Goal: Contribute content

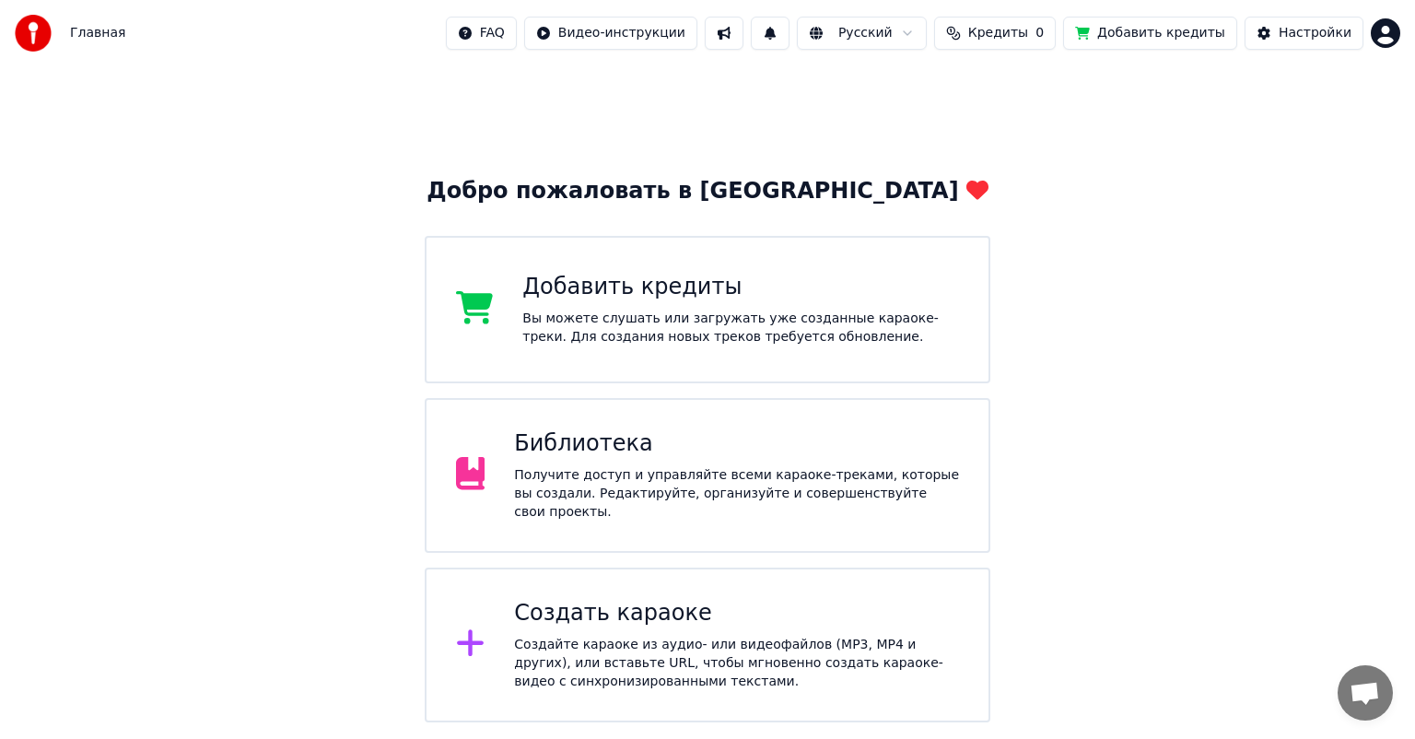
click at [609, 443] on div "Библиотека" at bounding box center [736, 443] width 445 height 29
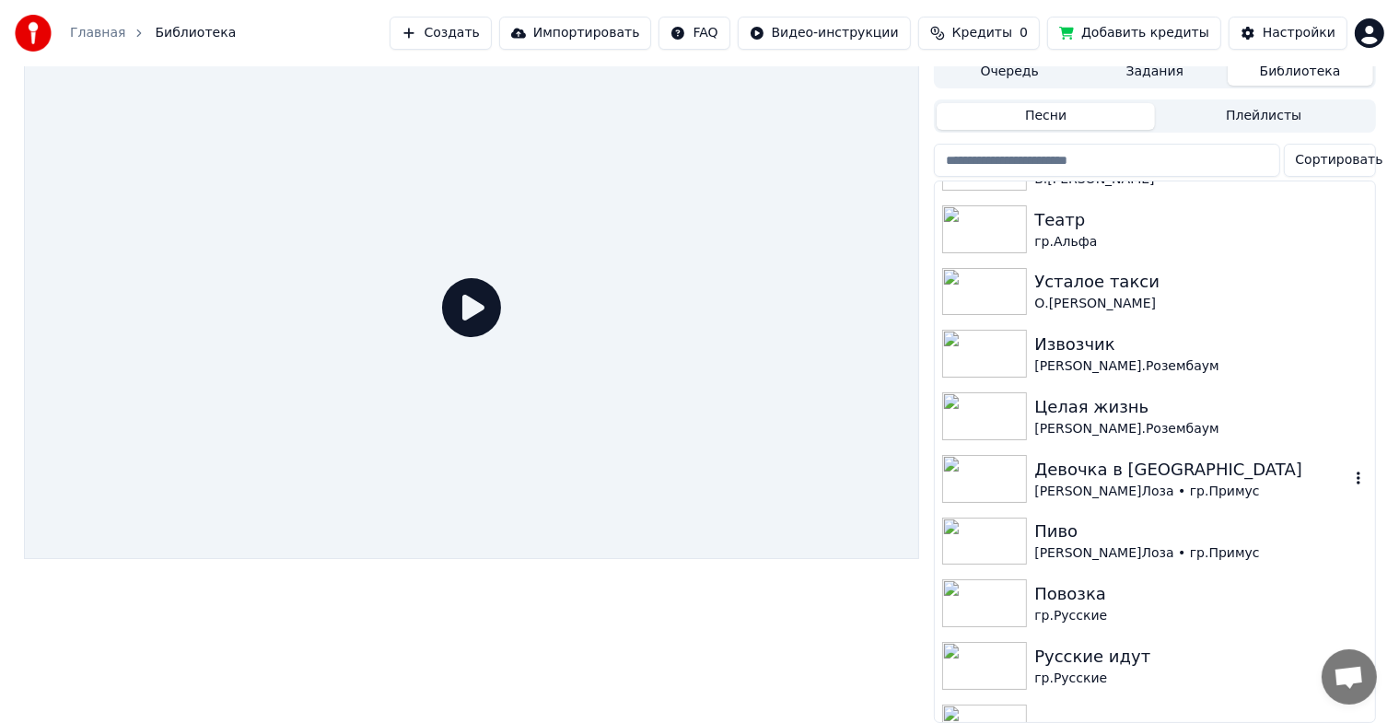
scroll to position [92, 0]
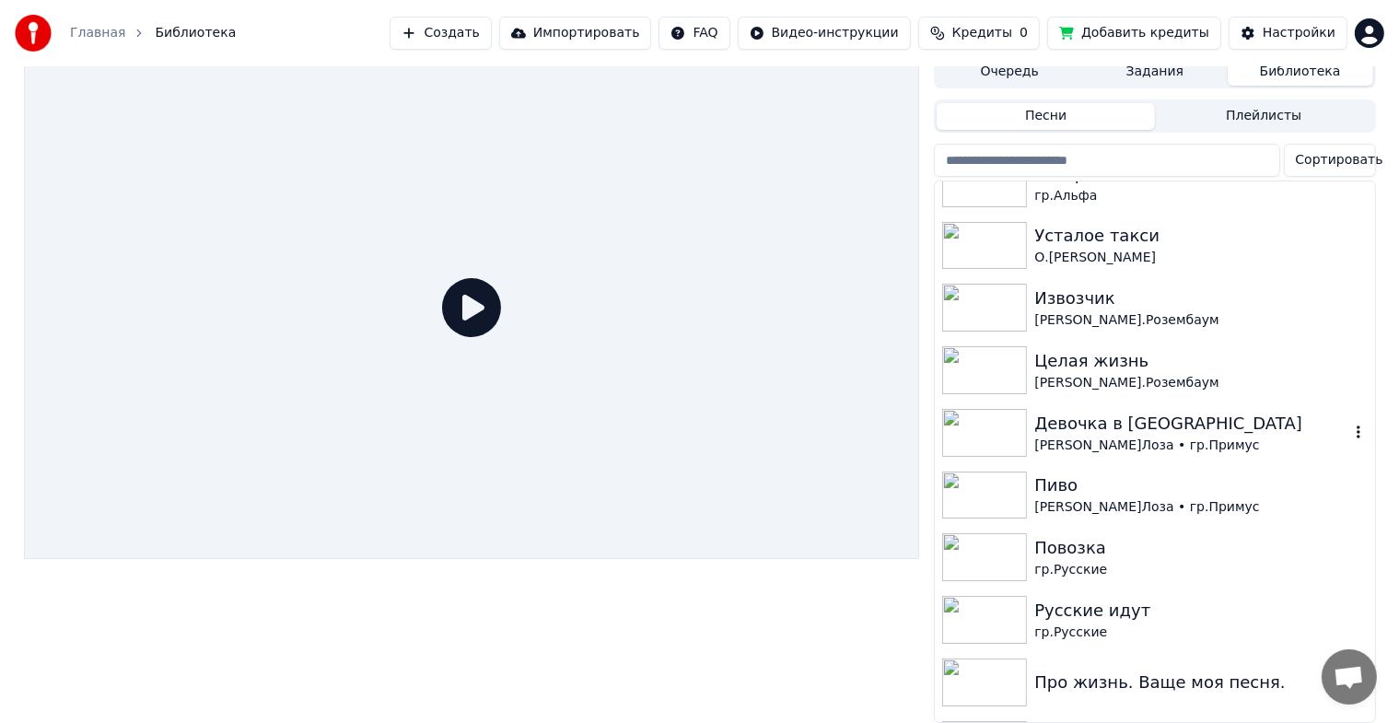
click at [995, 409] on img at bounding box center [984, 433] width 85 height 48
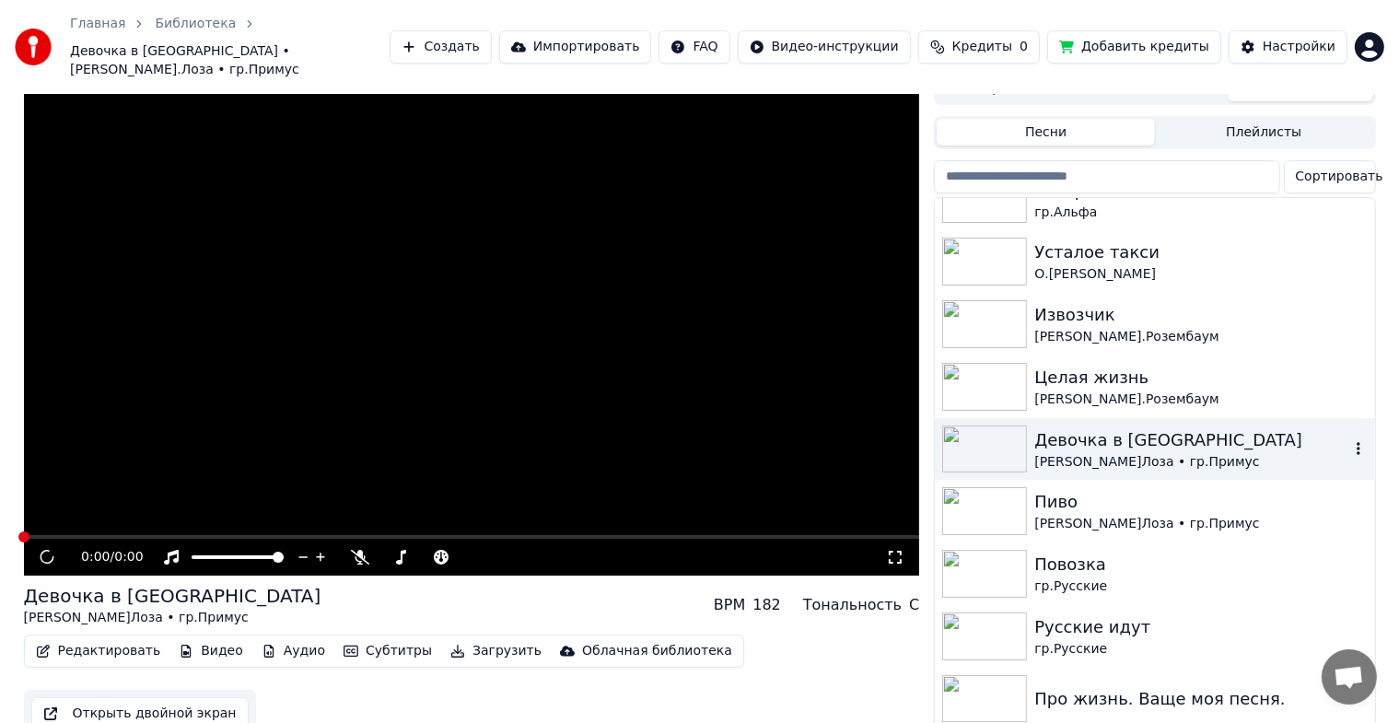
scroll to position [31, 0]
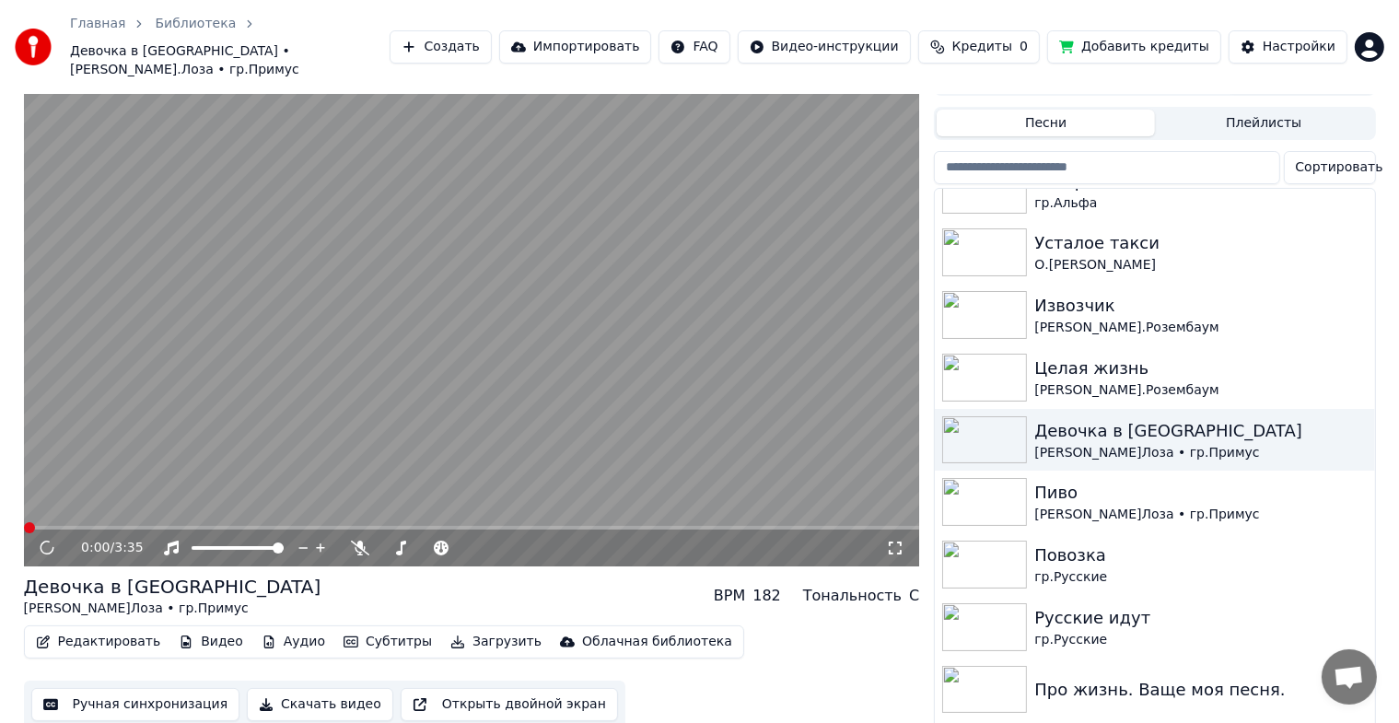
click at [38, 538] on icon at bounding box center [47, 548] width 19 height 20
click at [41, 541] on icon at bounding box center [60, 548] width 43 height 15
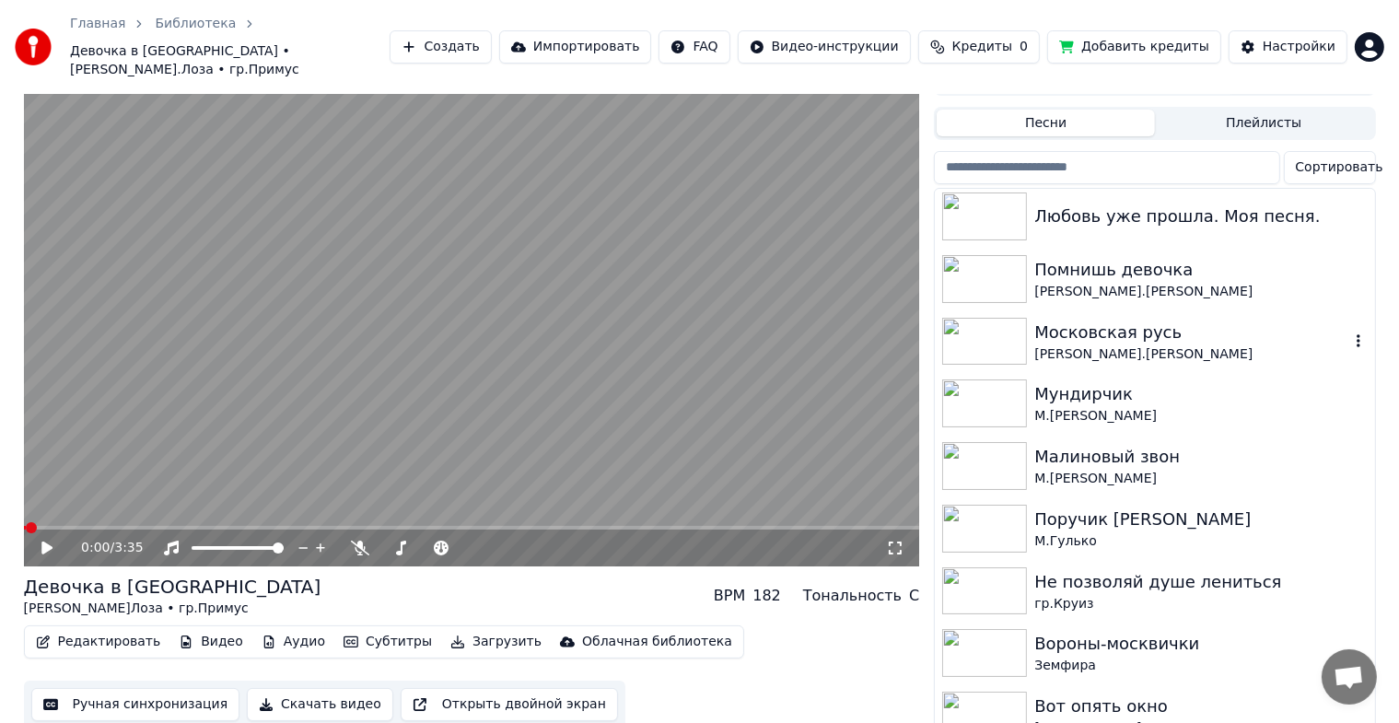
scroll to position [737, 0]
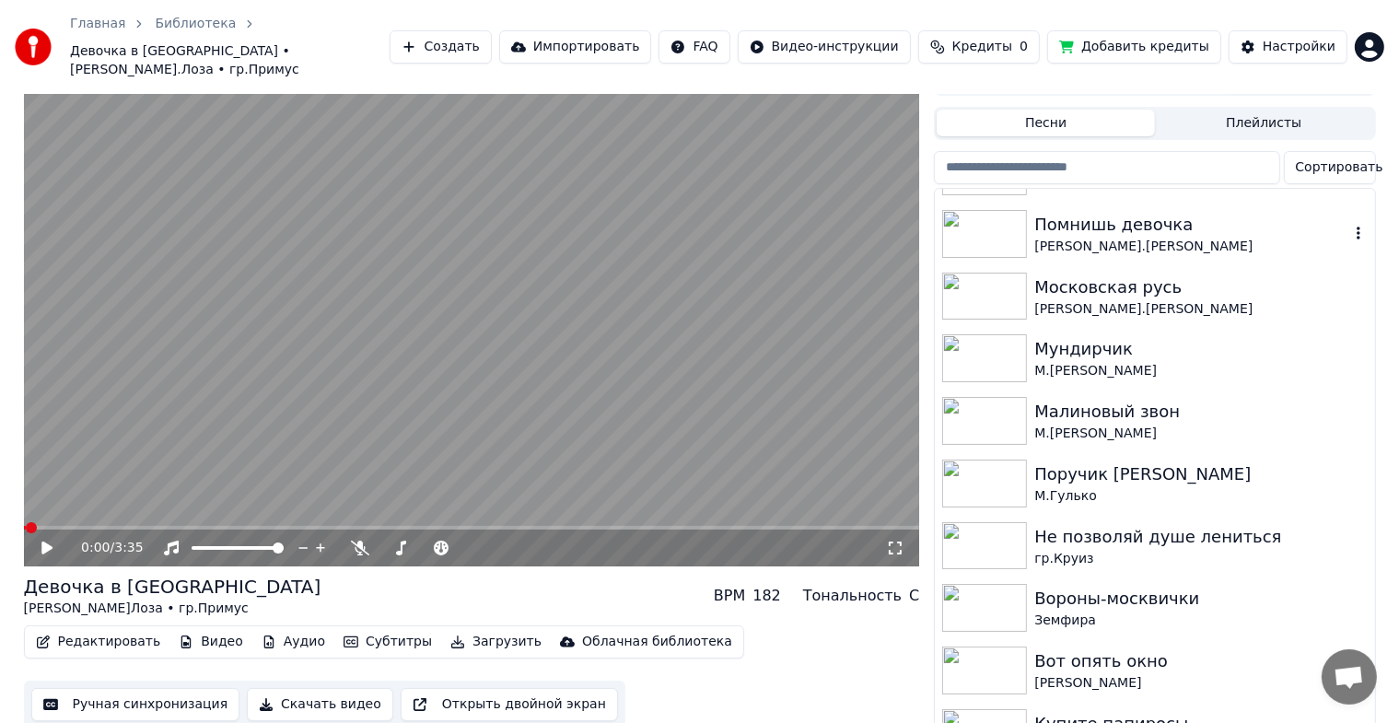
click at [976, 211] on img at bounding box center [984, 234] width 85 height 48
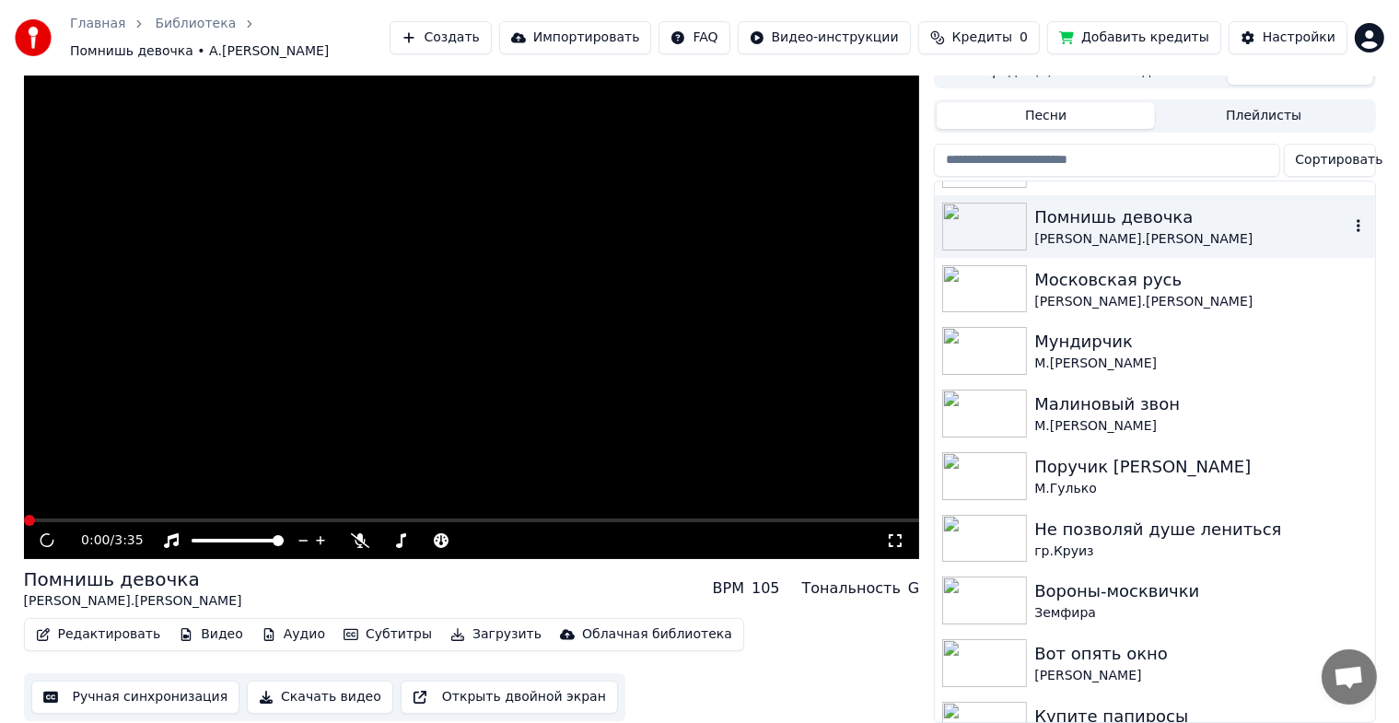
scroll to position [22, 0]
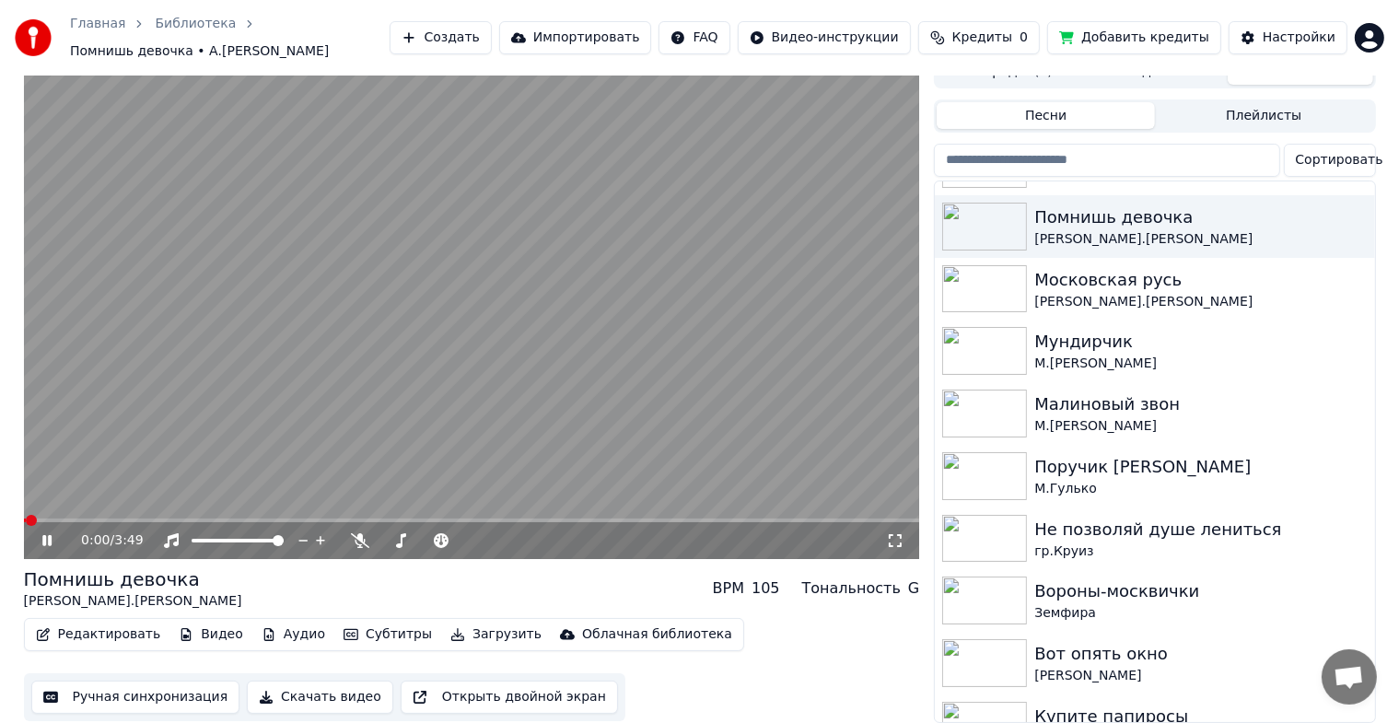
click at [52, 533] on icon at bounding box center [60, 540] width 43 height 15
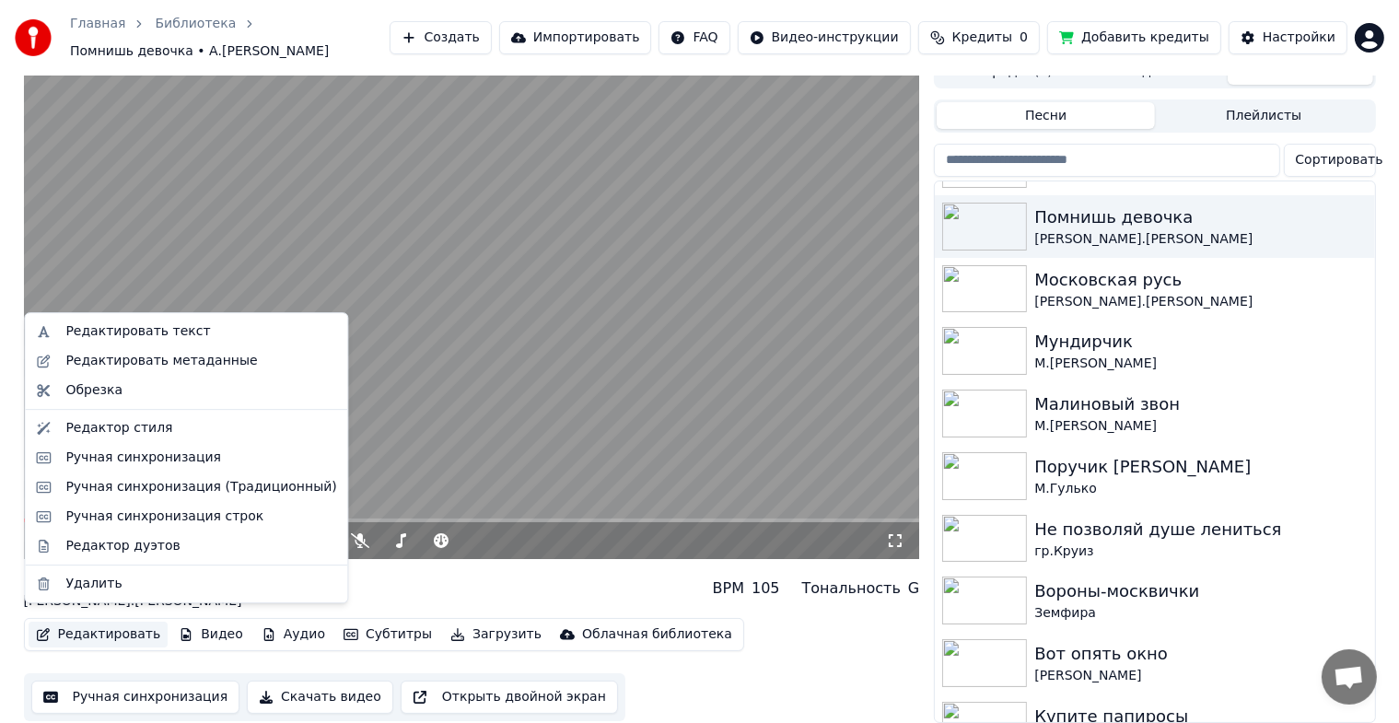
click at [115, 623] on button "Редактировать" at bounding box center [99, 635] width 140 height 26
click at [102, 370] on div "Редактировать метаданные" at bounding box center [186, 360] width 315 height 29
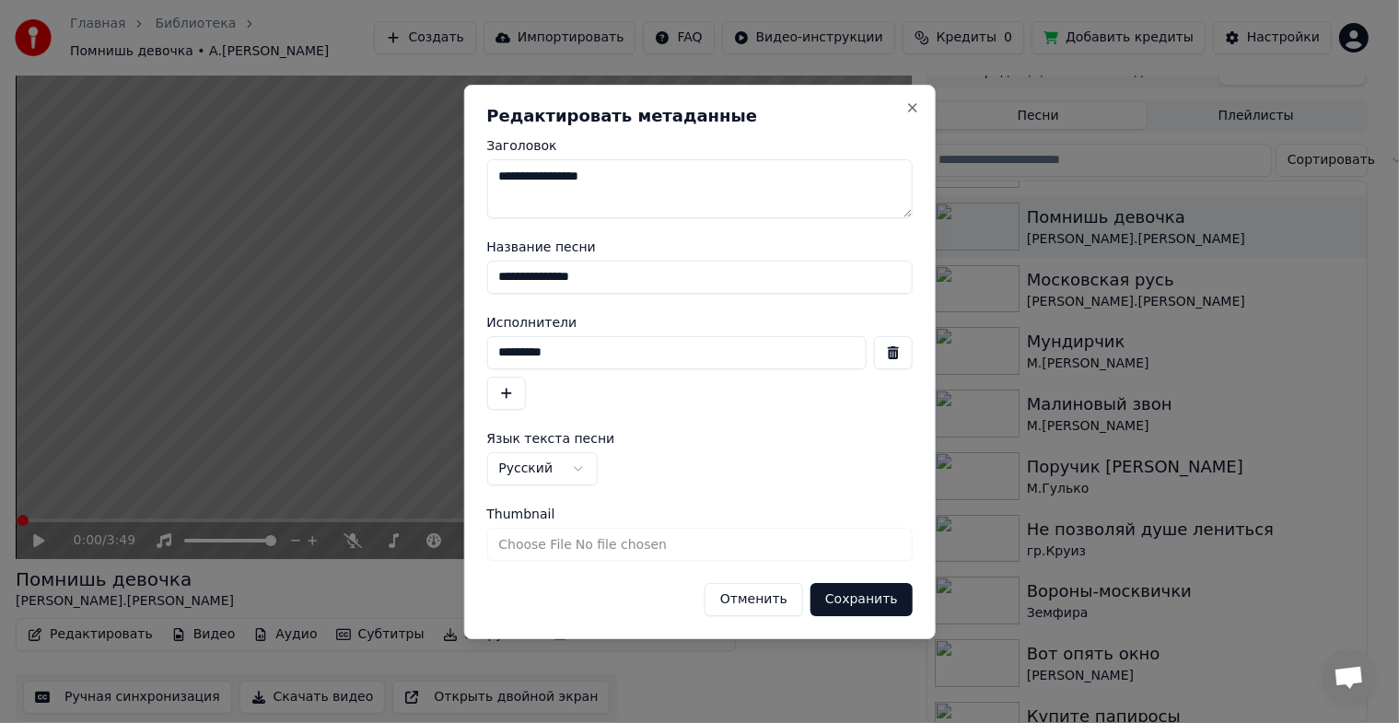
scroll to position [7, 0]
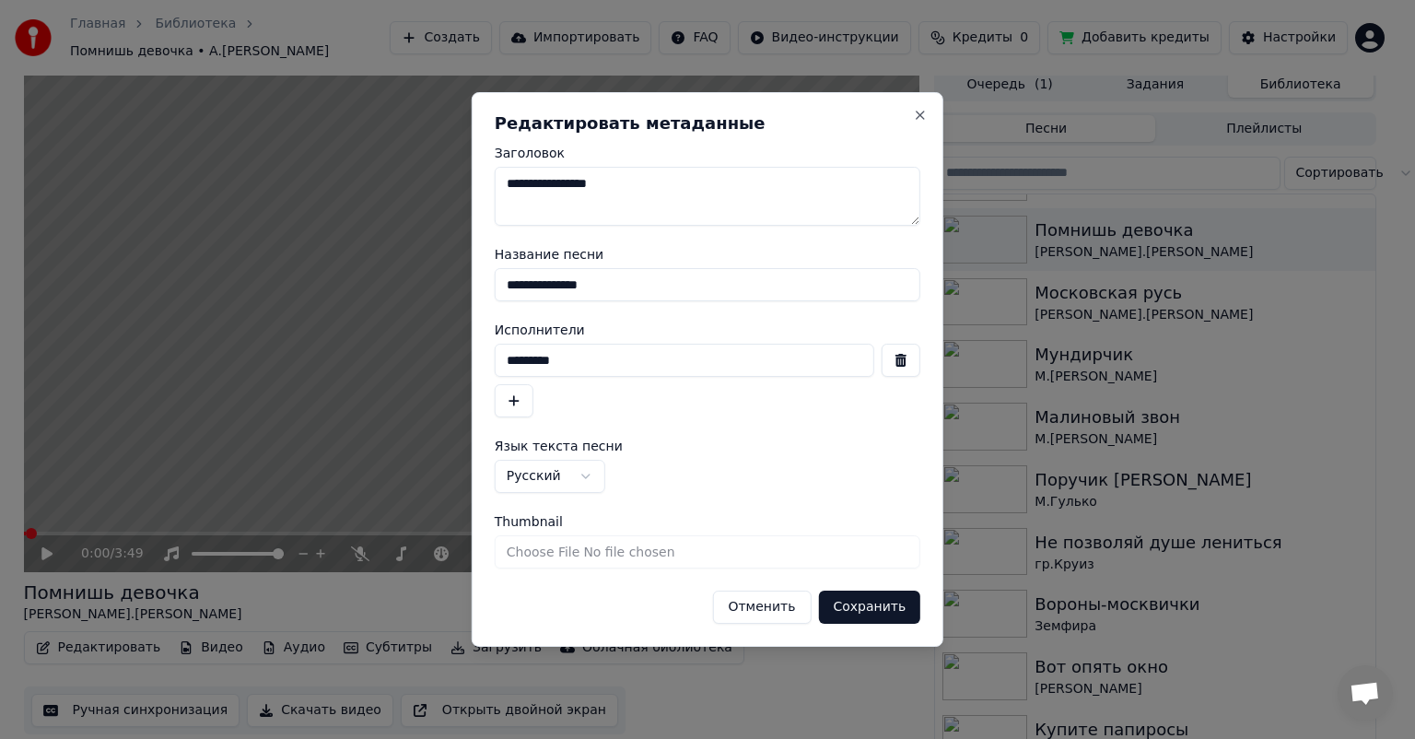
click at [586, 556] on input "Thumbnail" at bounding box center [707, 551] width 425 height 33
type input "**********"
click at [869, 612] on button "Сохранить" at bounding box center [869, 606] width 102 height 33
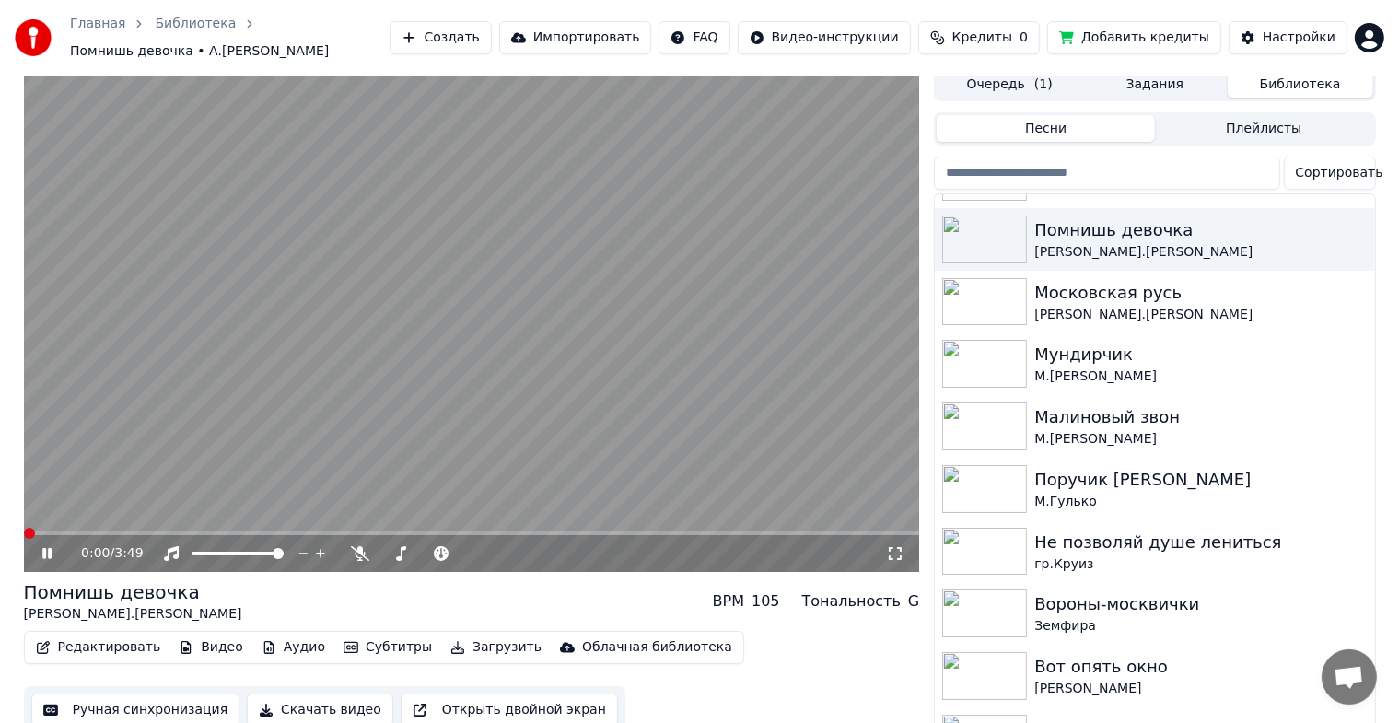
click at [41, 546] on icon at bounding box center [60, 553] width 43 height 15
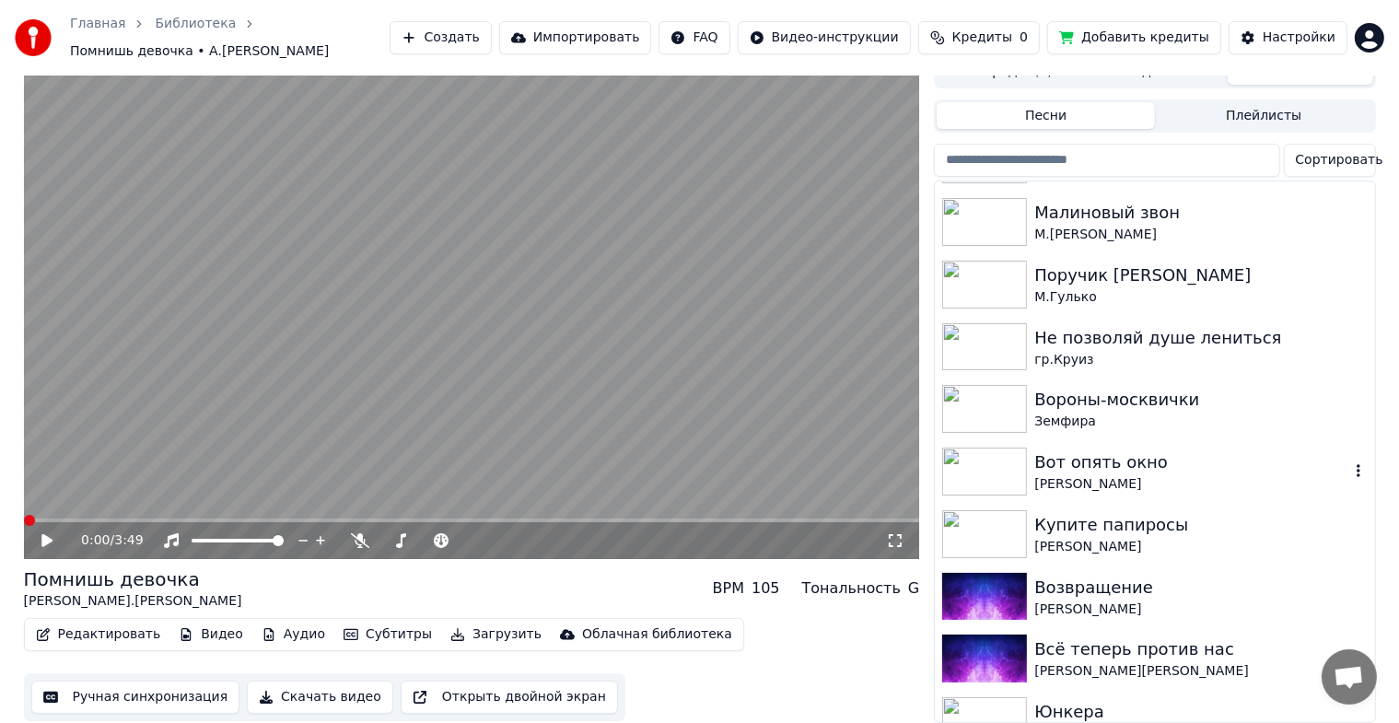
scroll to position [947, 0]
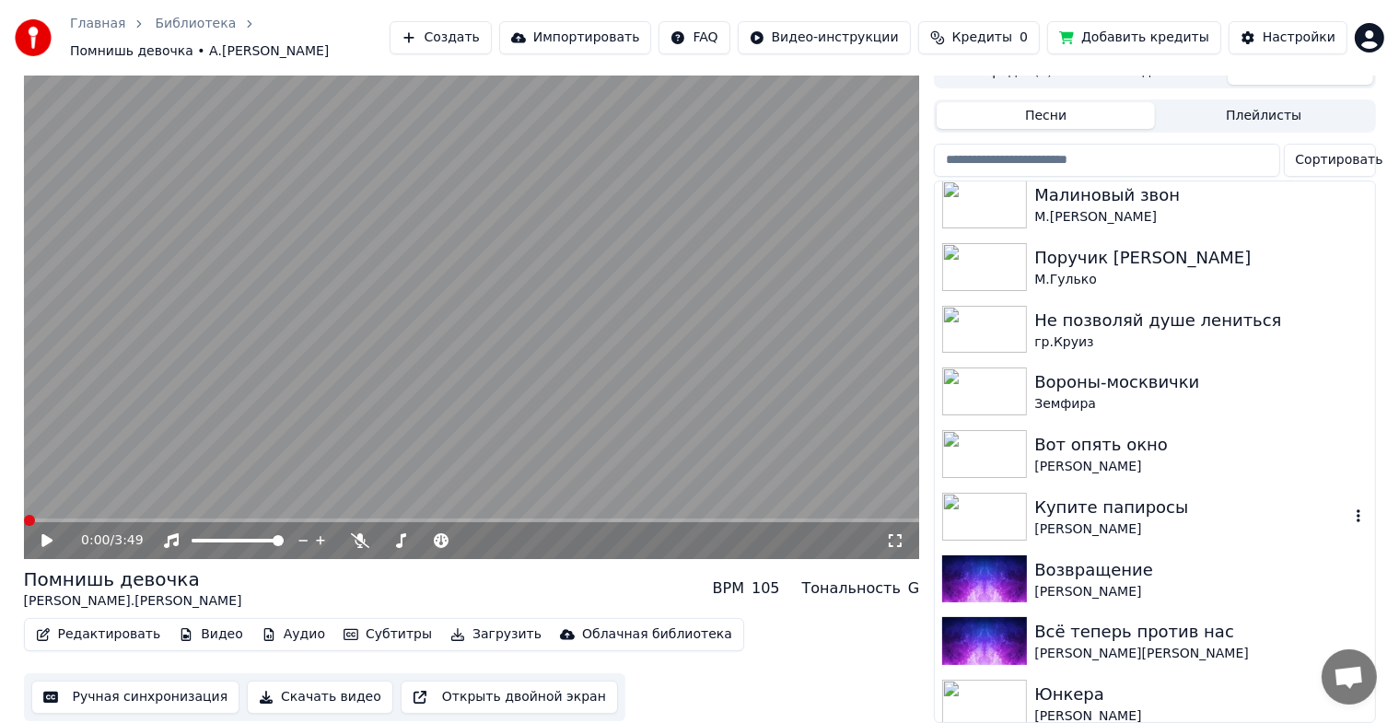
click at [984, 512] on img at bounding box center [984, 517] width 85 height 48
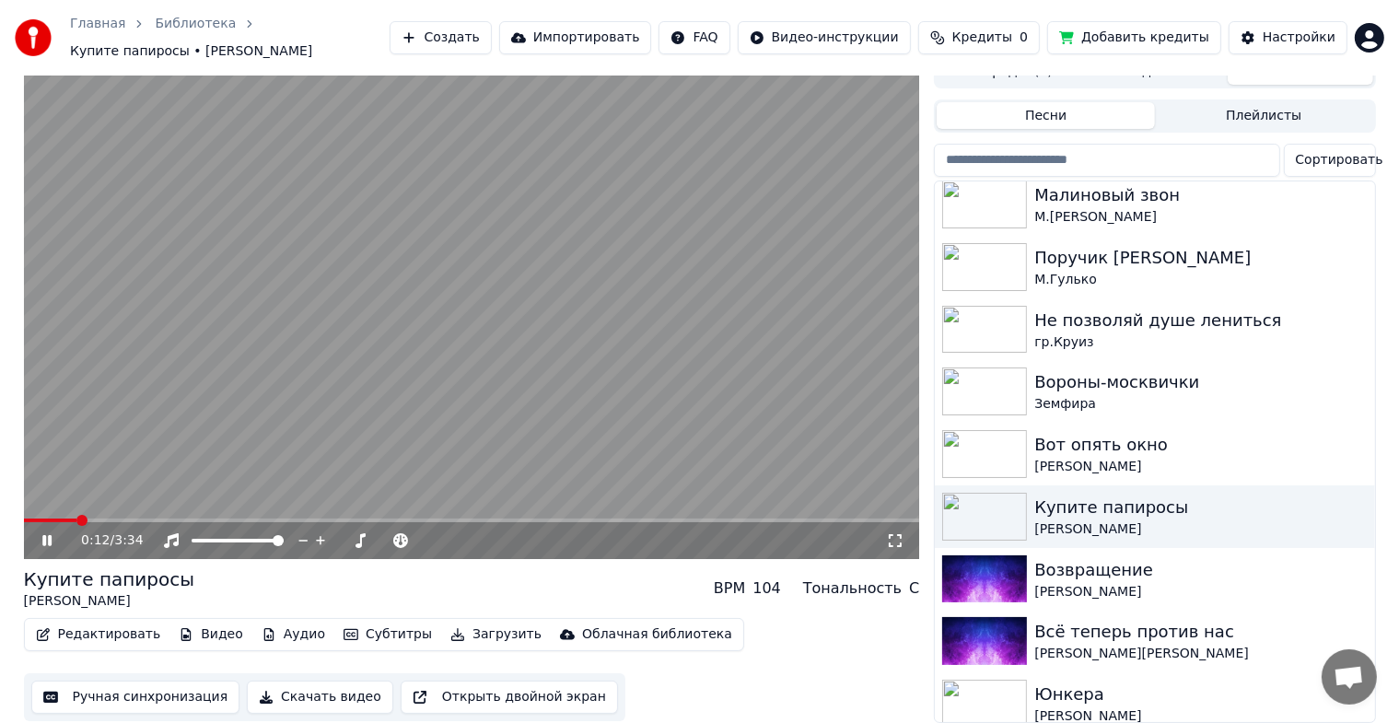
click at [56, 534] on icon at bounding box center [60, 540] width 43 height 15
